Goal: Navigation & Orientation: Find specific page/section

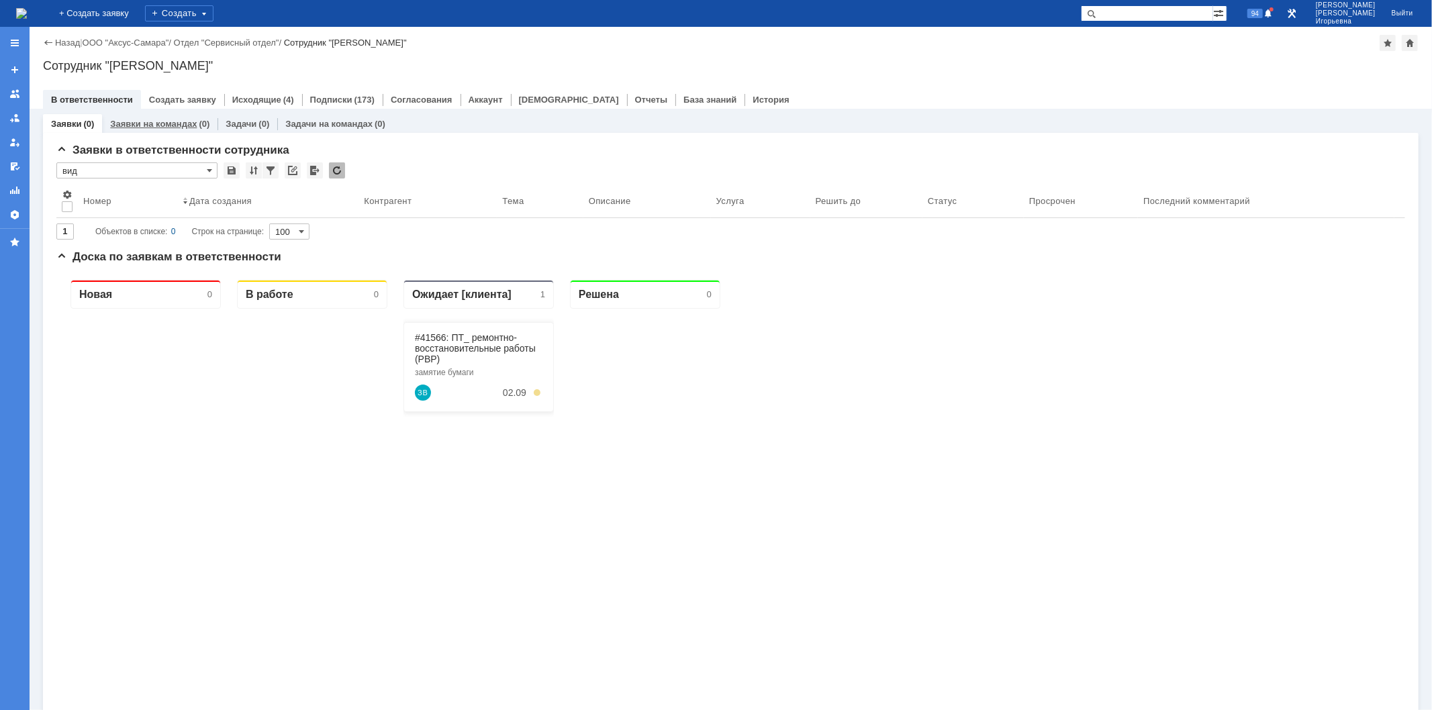
click at [148, 120] on link "Заявки на командах" at bounding box center [153, 124] width 87 height 10
